Goal: Use online tool/utility: Utilize a website feature to perform a specific function

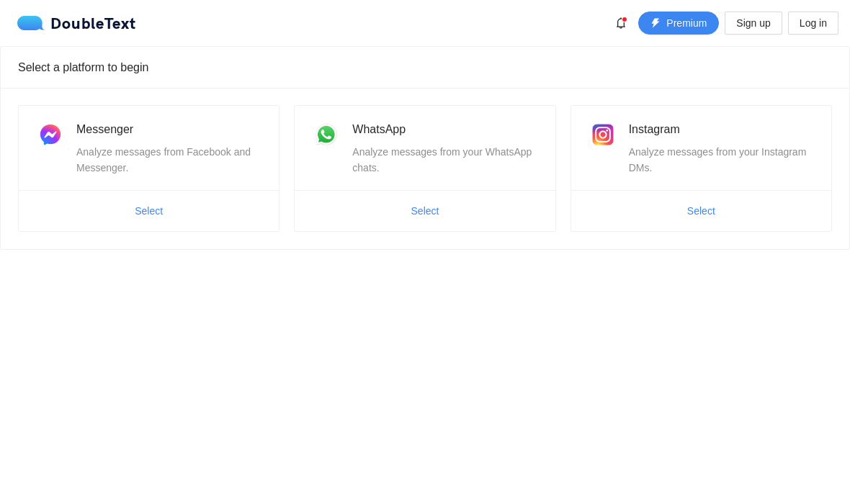
click at [499, 214] on span "Select" at bounding box center [425, 211] width 260 height 23
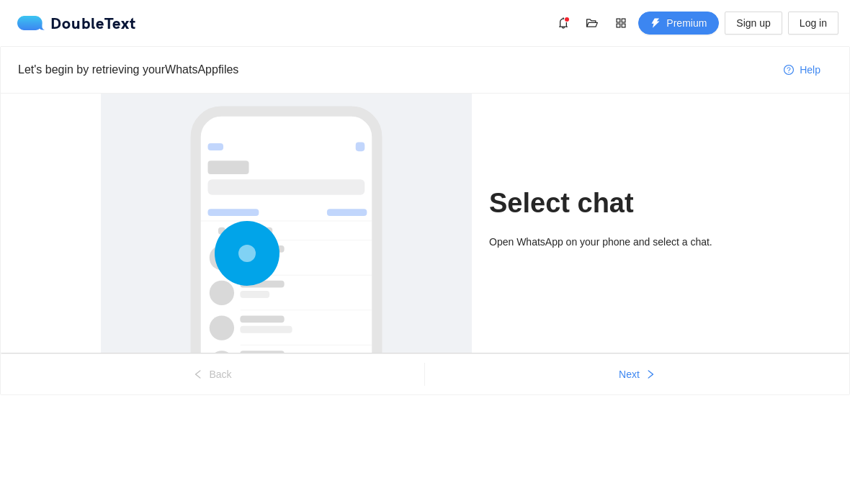
click at [642, 385] on button "Next" at bounding box center [637, 374] width 424 height 23
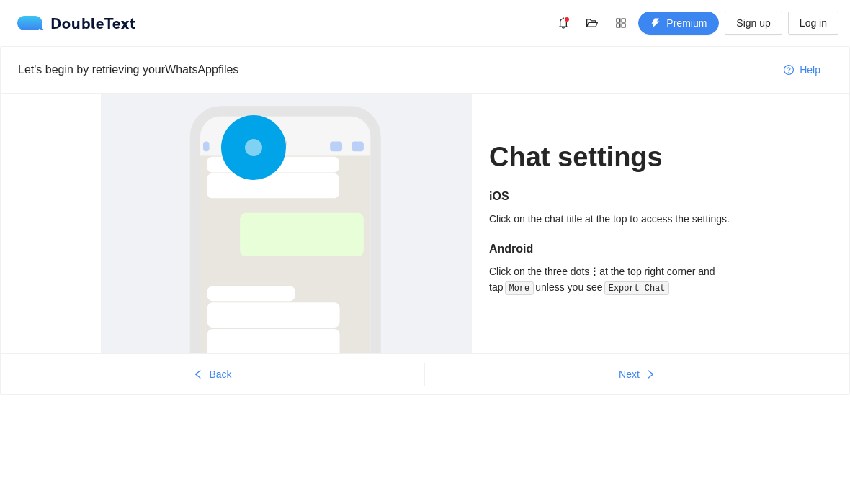
click at [645, 380] on button "Next" at bounding box center [637, 374] width 424 height 23
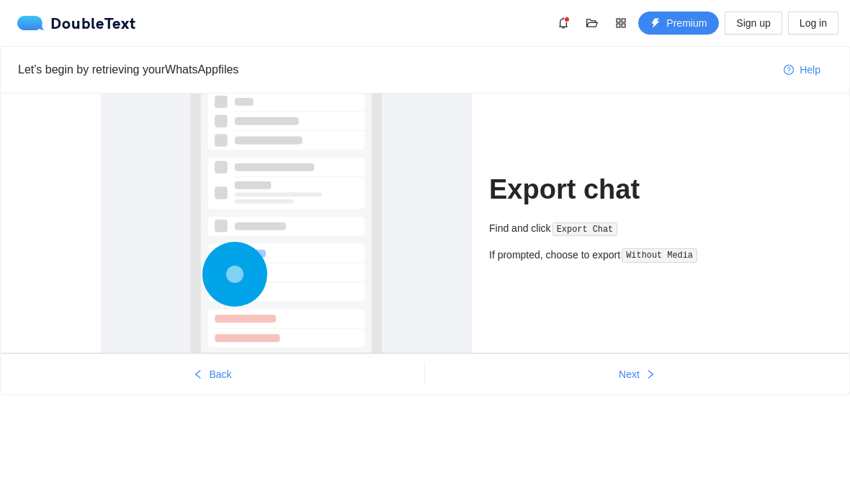
click at [644, 379] on button "Next" at bounding box center [637, 374] width 424 height 23
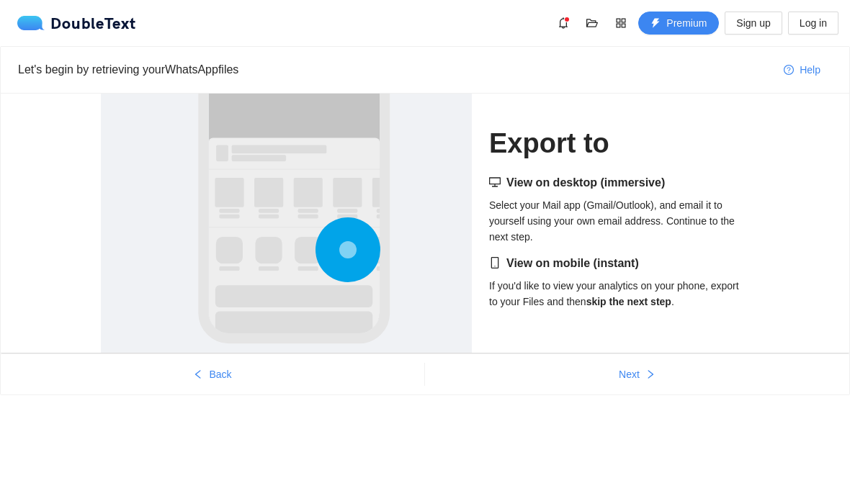
click at [644, 375] on button "Next" at bounding box center [637, 374] width 424 height 23
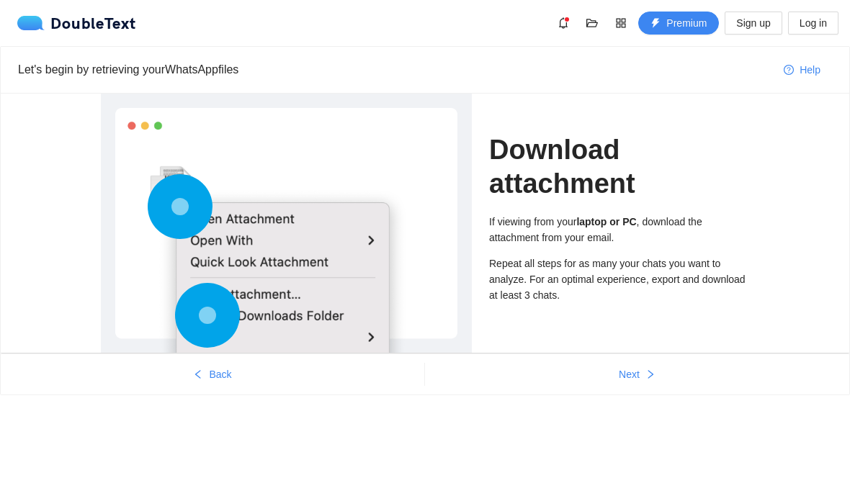
click at [646, 379] on icon "right" at bounding box center [650, 375] width 10 height 10
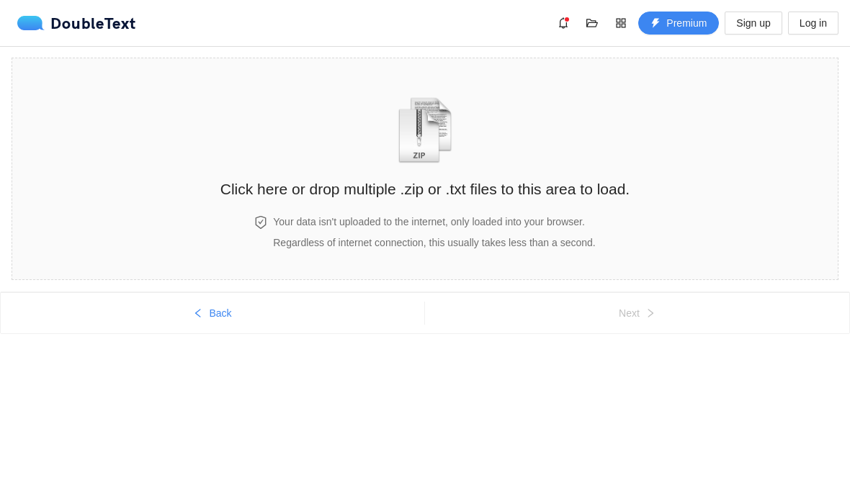
click at [578, 182] on h2 "Click here or drop multiple .zip or .txt files to this area to load." at bounding box center [424, 189] width 409 height 24
click at [619, 177] on h2 "Click here or drop multiple .zip or .txt files to this area to load." at bounding box center [424, 189] width 409 height 24
click at [252, 305] on button "Back" at bounding box center [213, 313] width 424 height 23
